Goal: Task Accomplishment & Management: Manage account settings

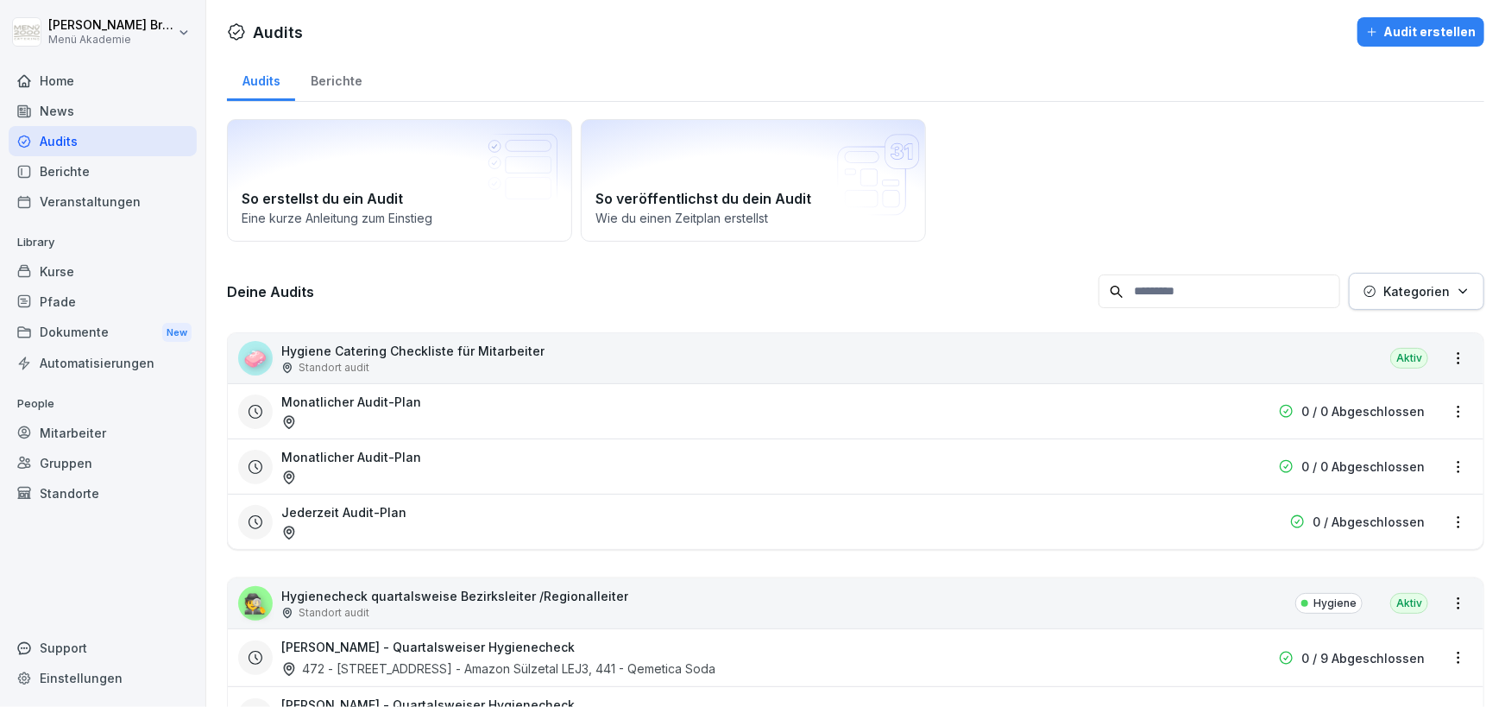
click at [52, 76] on div "Home" at bounding box center [103, 81] width 188 height 30
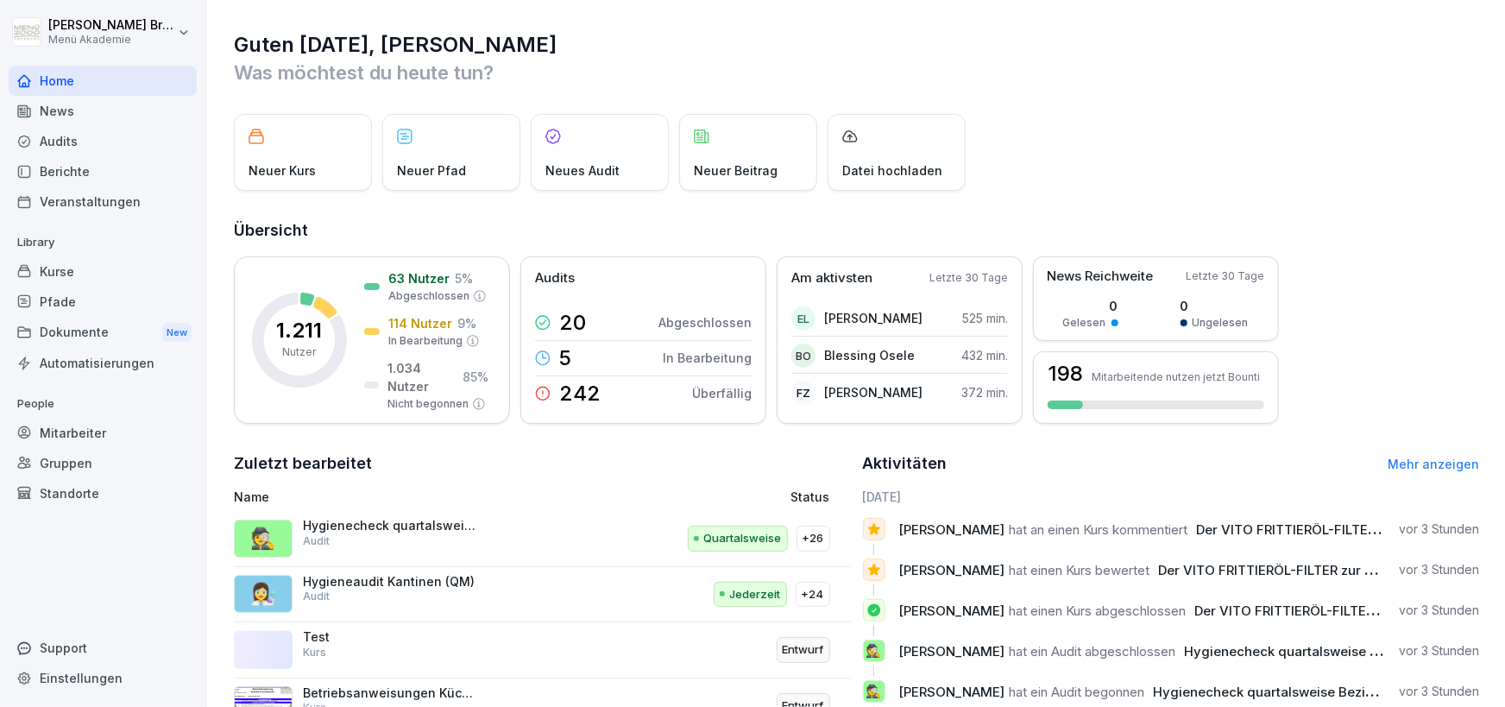
click at [102, 268] on div "Kurse" at bounding box center [103, 271] width 188 height 30
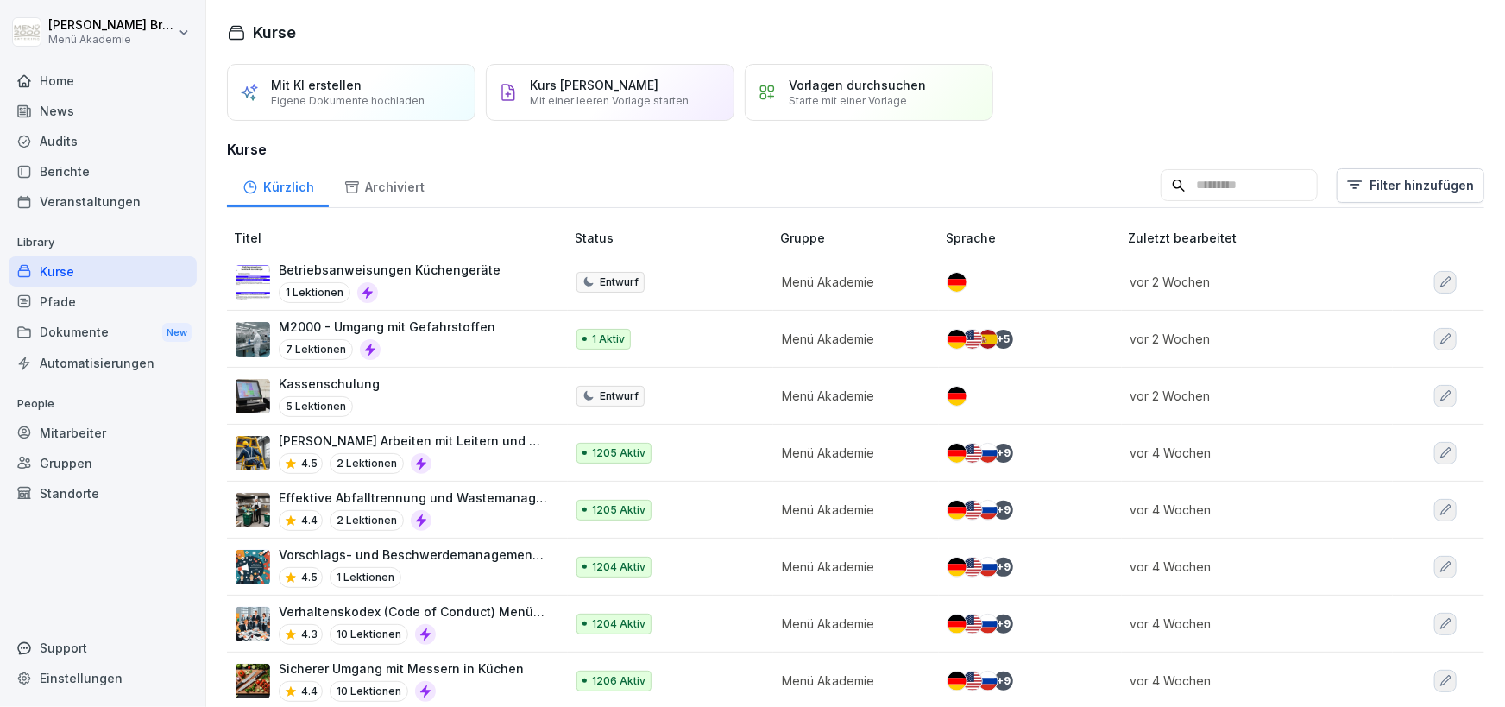
click at [82, 296] on div "Pfade" at bounding box center [103, 301] width 188 height 30
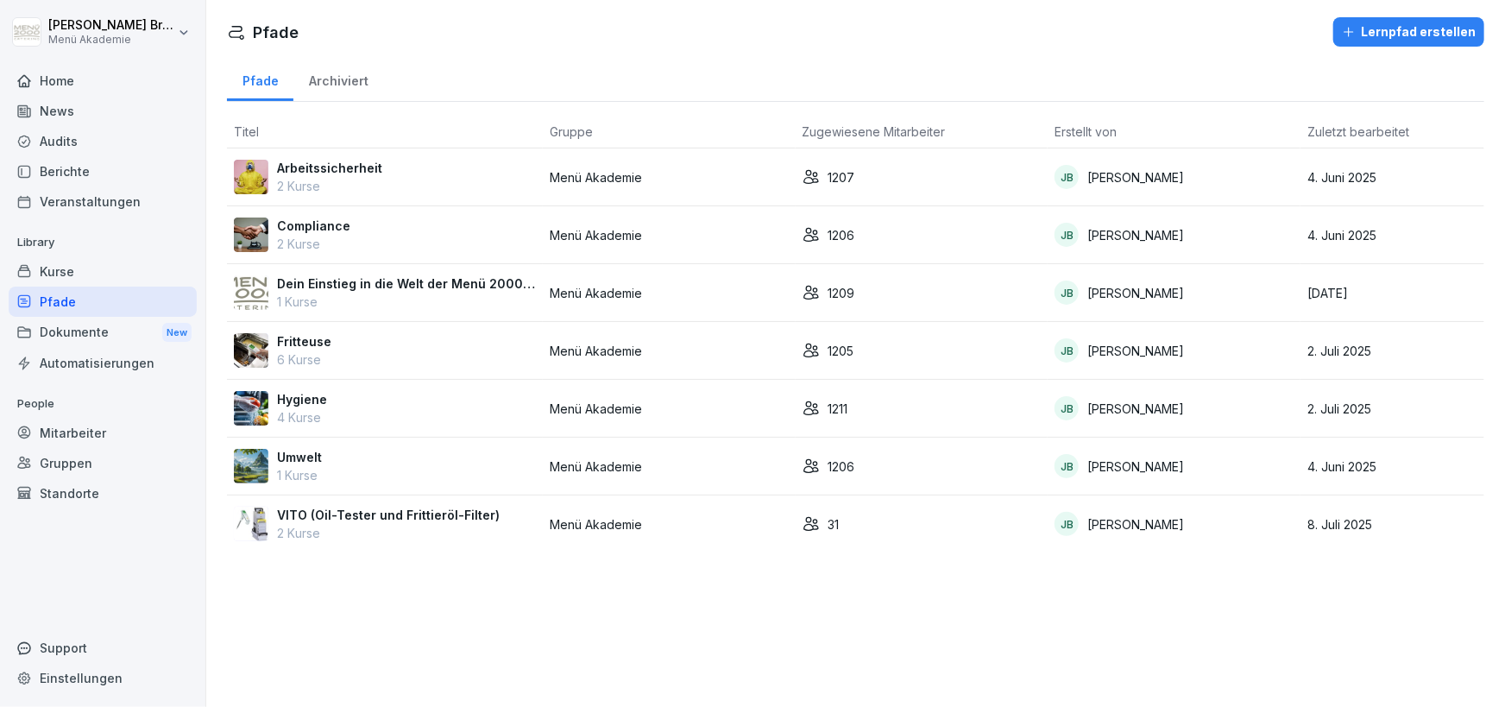
click at [379, 167] on div "Arbeitssicherheit 2 Kurse" at bounding box center [385, 177] width 302 height 36
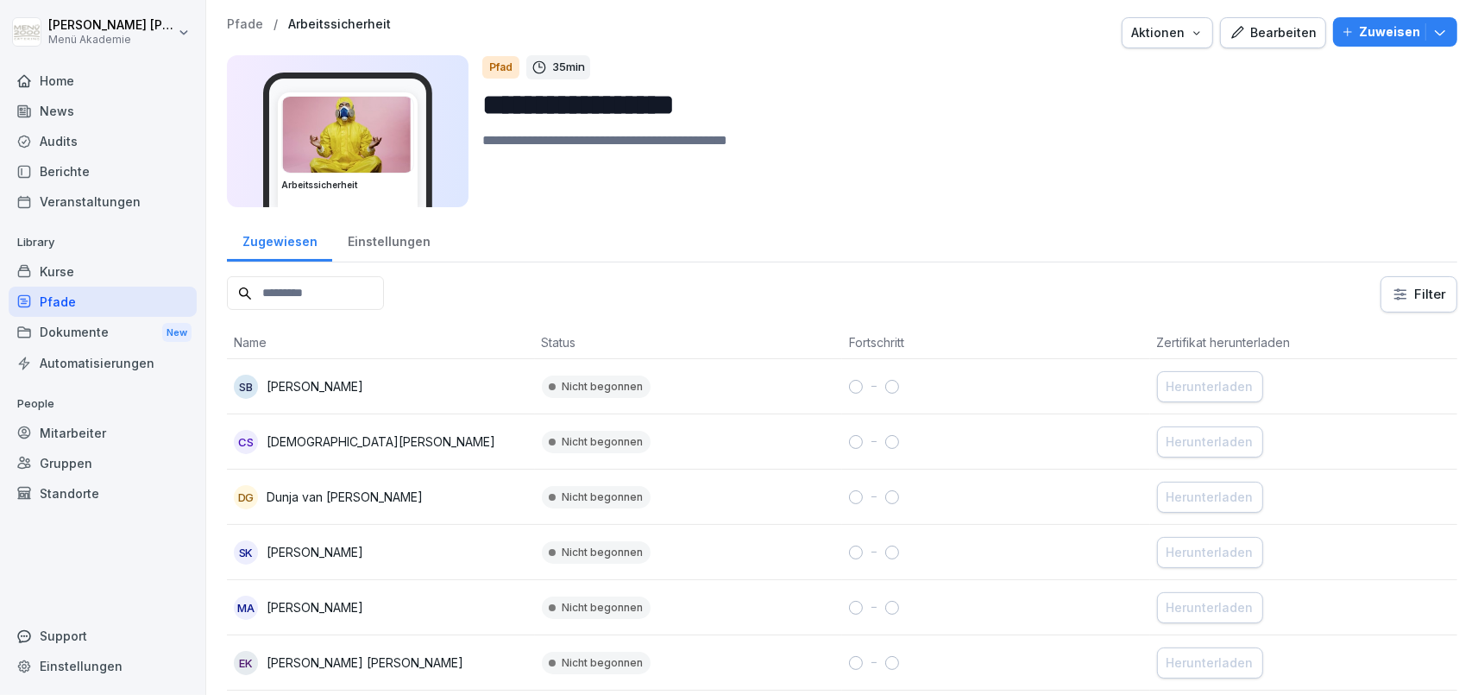
click at [1287, 25] on div "Bearbeiten" at bounding box center [1273, 32] width 87 height 19
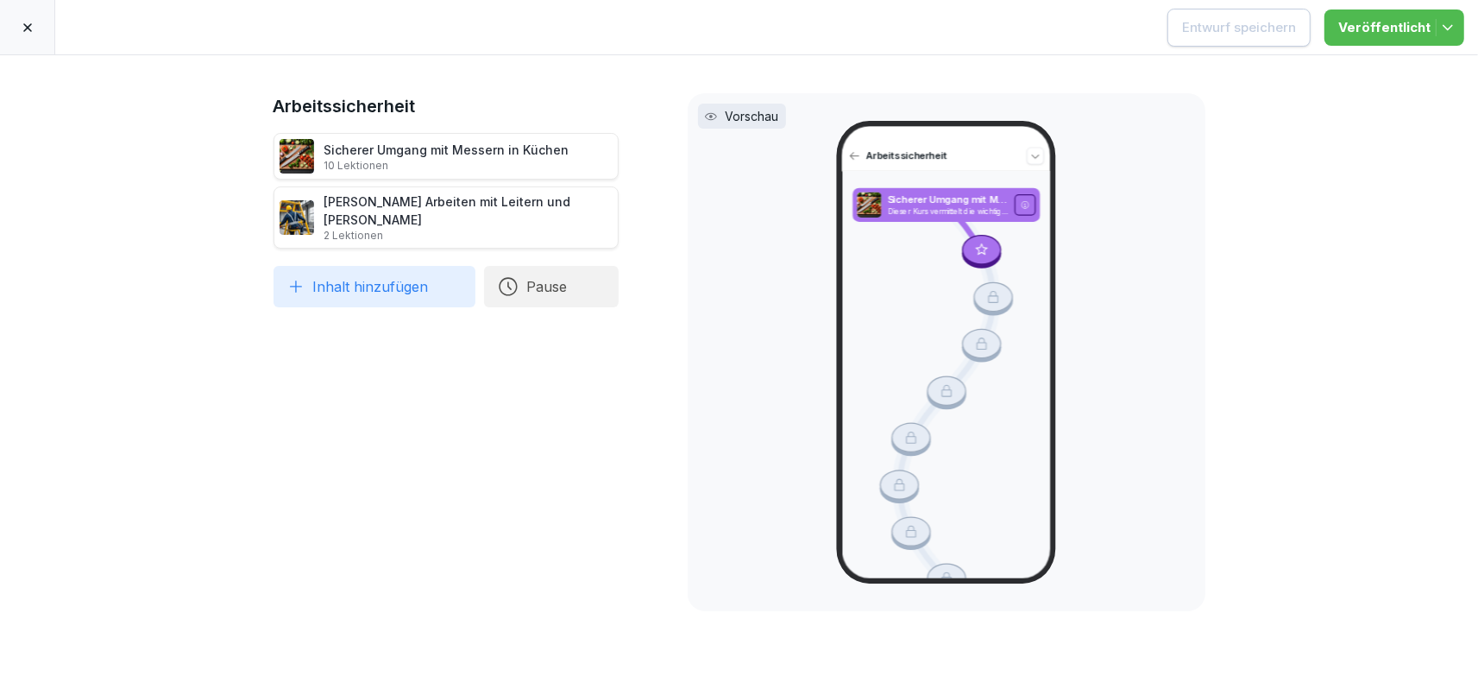
click at [20, 28] on div at bounding box center [27, 27] width 55 height 54
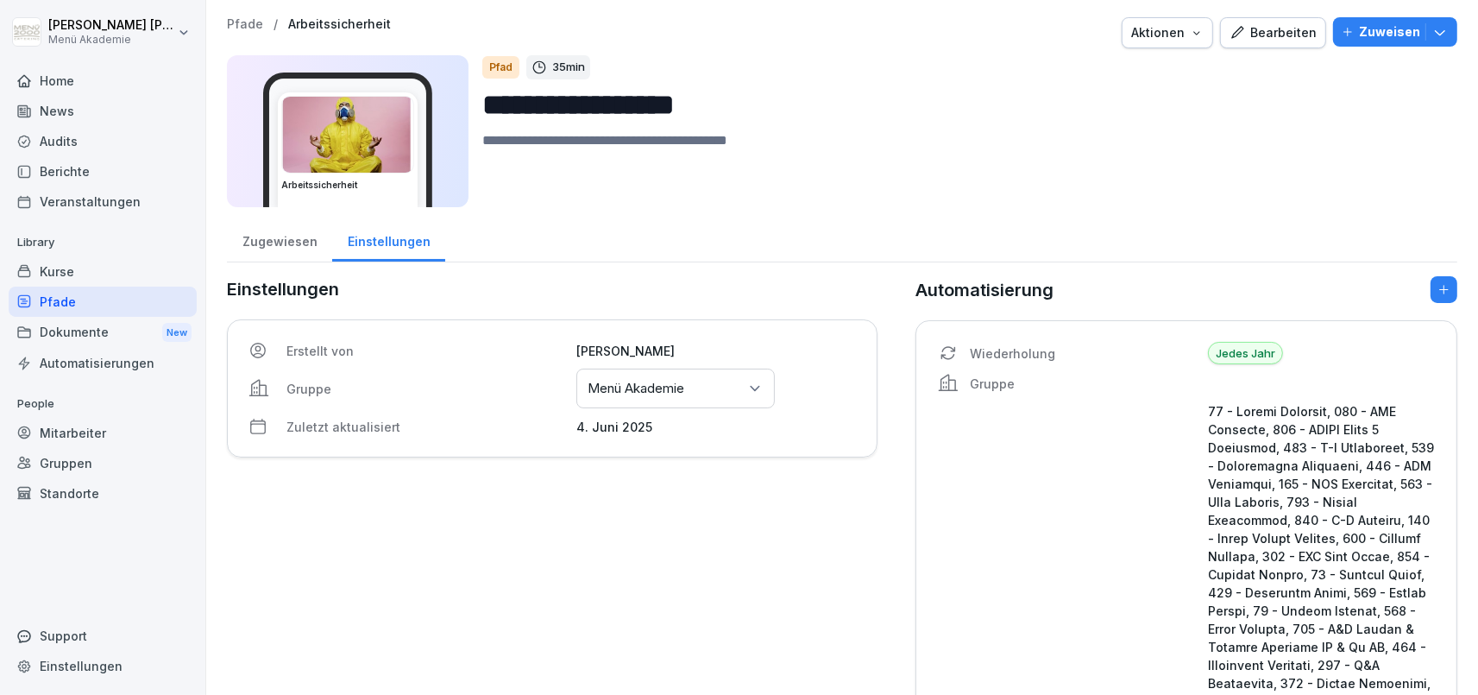
click at [91, 83] on div "Home" at bounding box center [103, 81] width 188 height 30
